Goal: Use online tool/utility: Utilize a website feature to perform a specific function

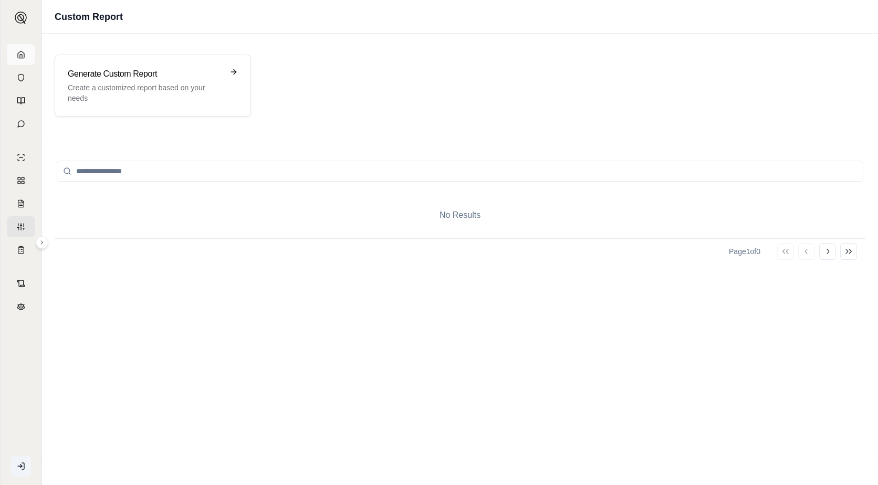
click at [25, 55] on icon at bounding box center [21, 54] width 8 height 8
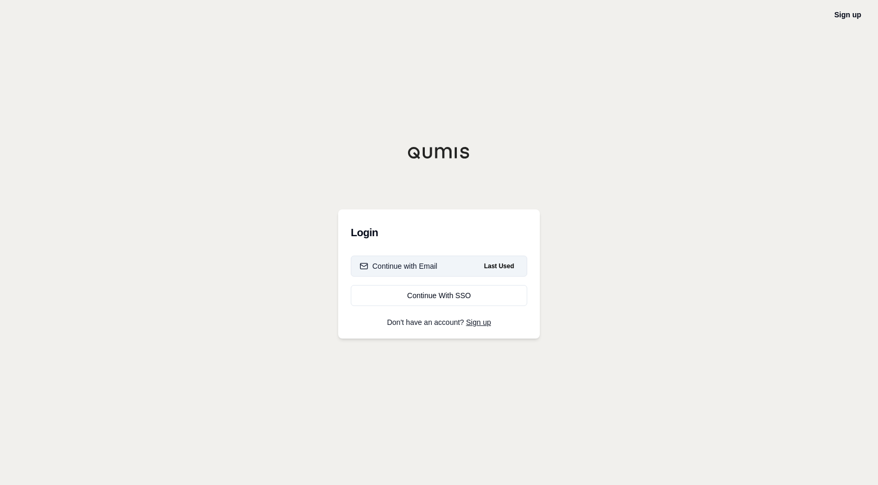
click at [385, 265] on div "Continue with Email" at bounding box center [399, 266] width 78 height 11
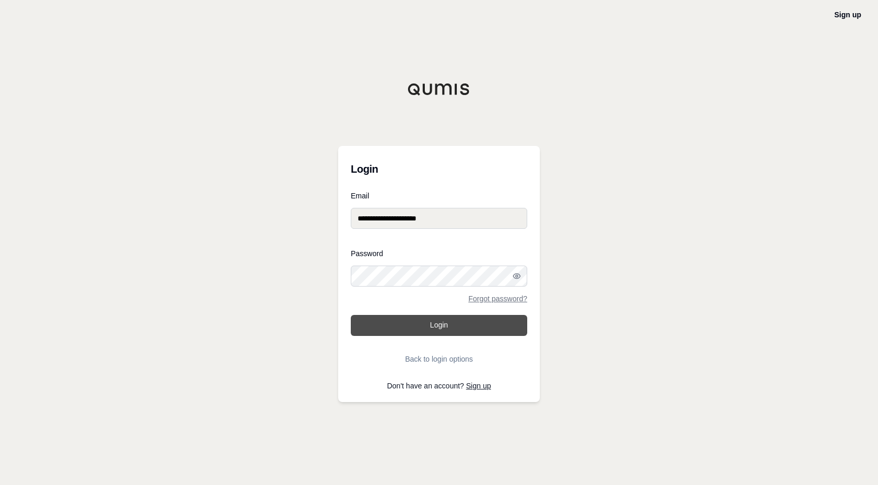
click at [429, 323] on button "Login" at bounding box center [439, 325] width 176 height 21
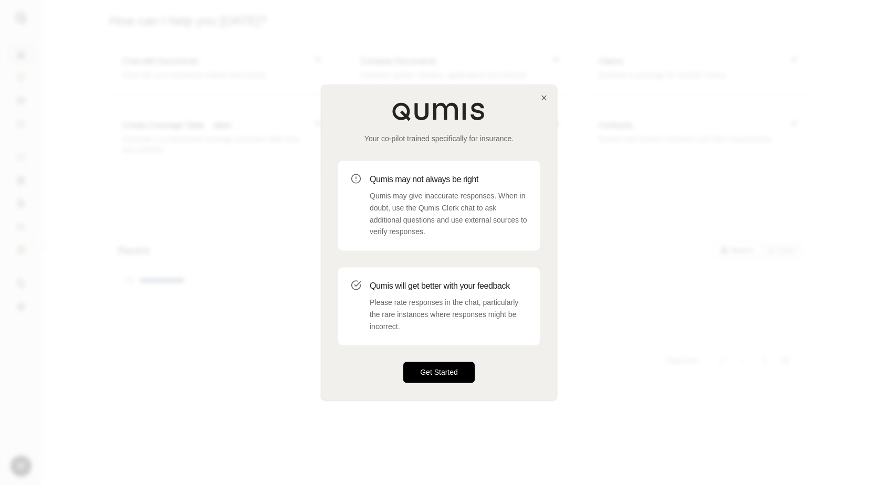
click at [445, 370] on button "Get Started" at bounding box center [438, 372] width 71 height 21
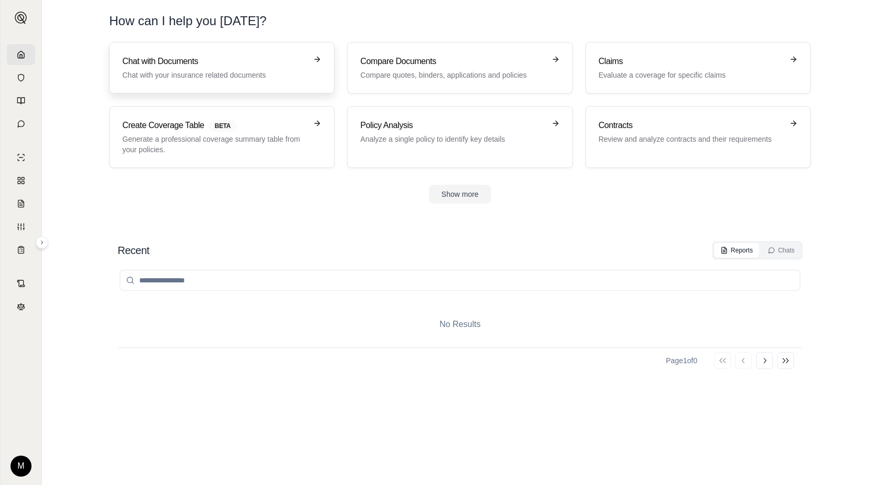
click at [204, 75] on p "Chat with your insurance related documents" at bounding box center [214, 75] width 184 height 11
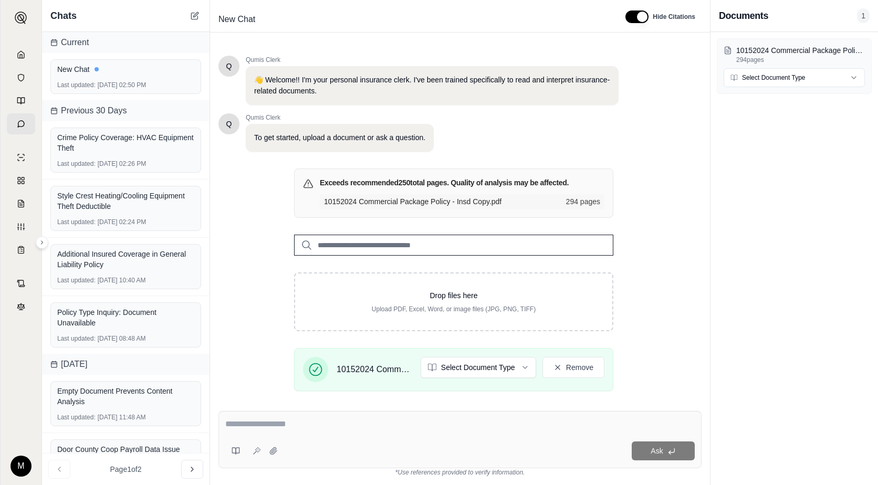
scroll to position [82, 0]
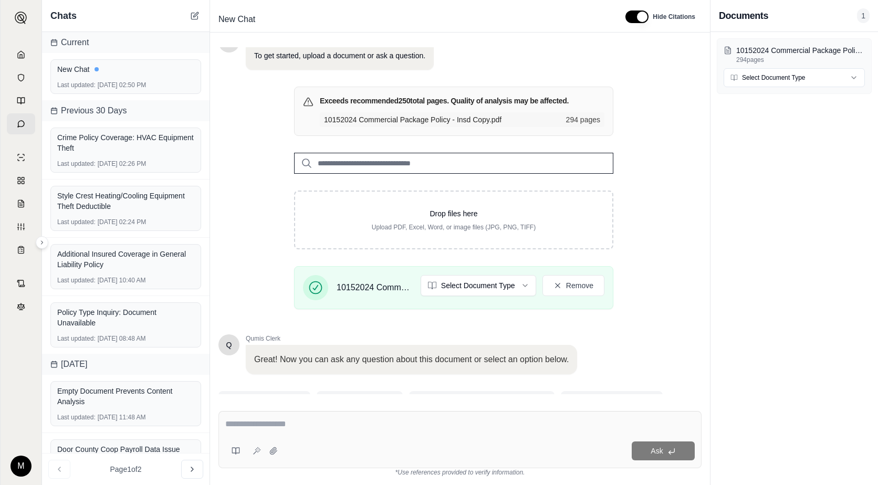
click at [255, 426] on textarea at bounding box center [460, 424] width 470 height 13
type textarea "**********"
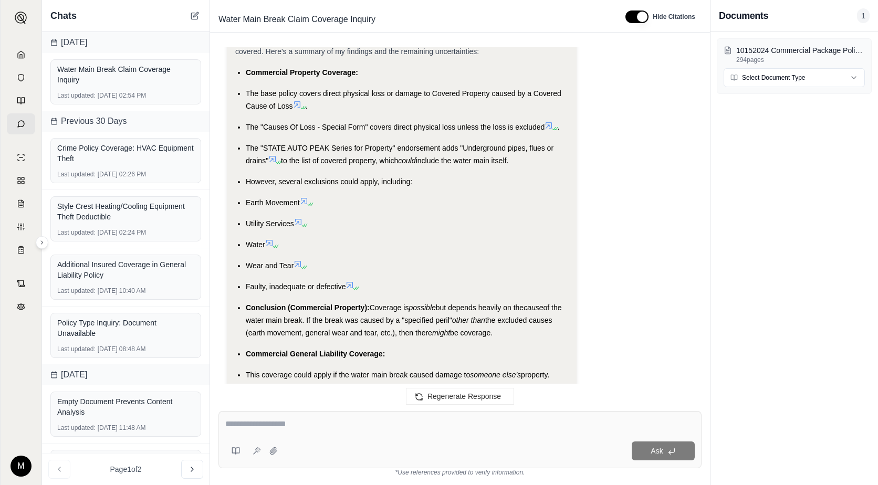
scroll to position [1869, 0]
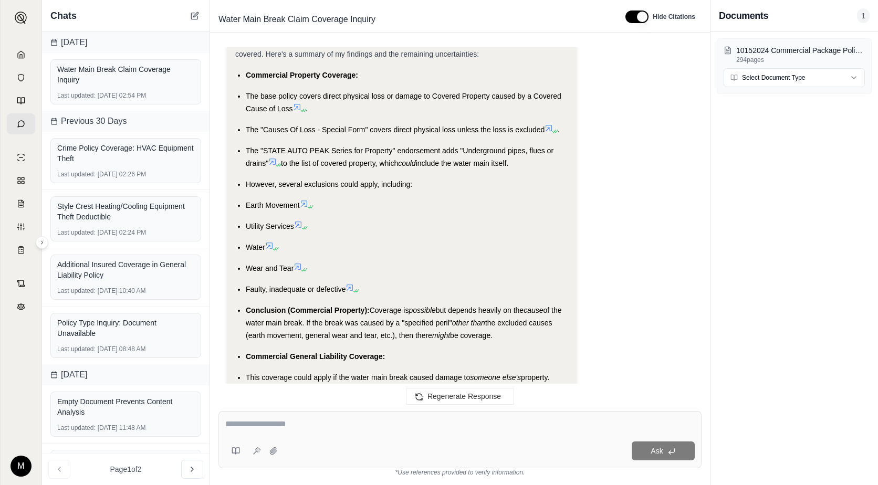
click at [423, 214] on ul "Commercial Property Coverage: The base policy covers direct physical loss or da…" at bounding box center [401, 275] width 333 height 412
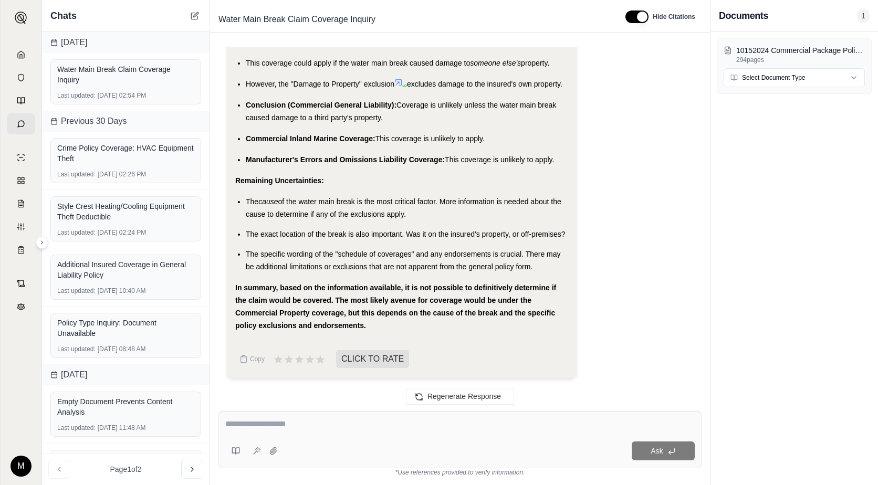
scroll to position [2184, 0]
